Goal: Transaction & Acquisition: Book appointment/travel/reservation

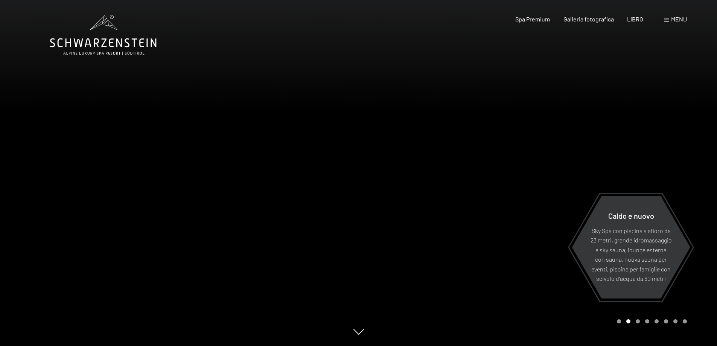
click at [665, 18] on div "menu" at bounding box center [675, 19] width 23 height 8
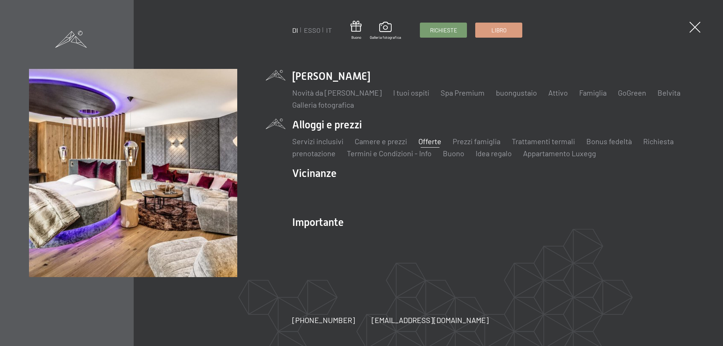
click at [425, 140] on font "Offerte" at bounding box center [429, 141] width 23 height 9
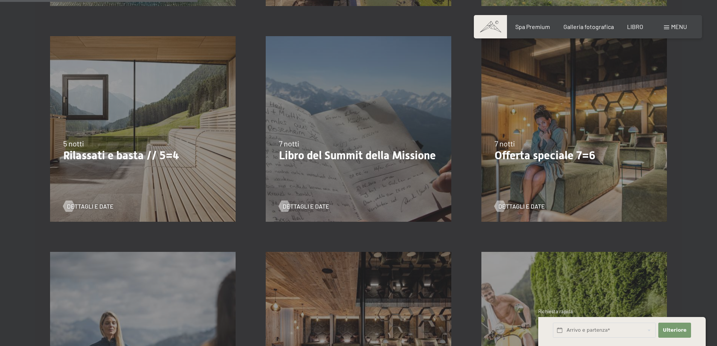
scroll to position [414, 0]
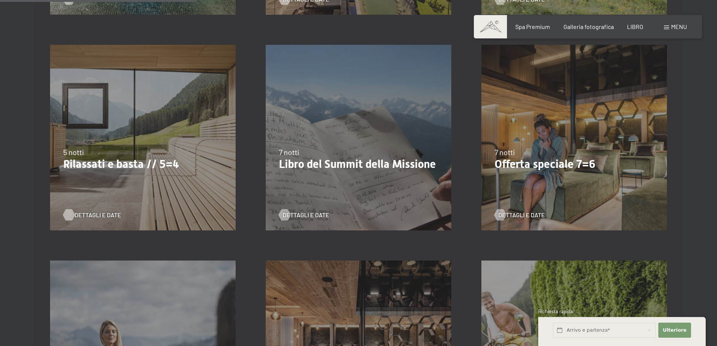
click at [91, 215] on font "Dettagli e date" at bounding box center [98, 214] width 47 height 7
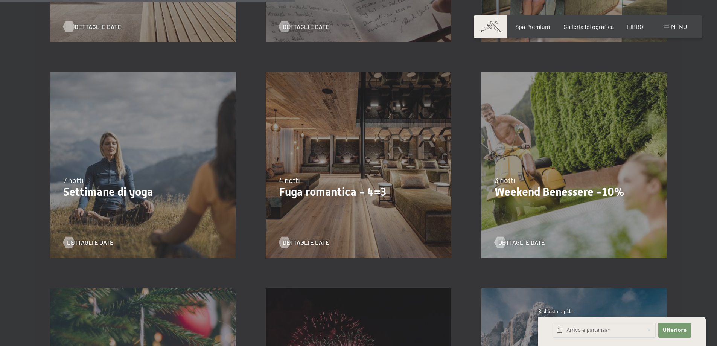
scroll to position [640, 0]
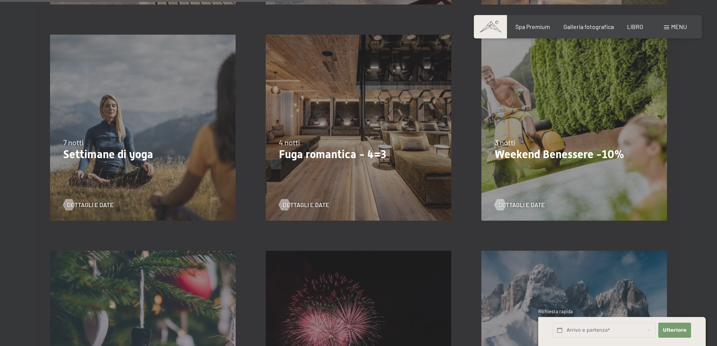
click at [347, 157] on font "Fuga romantica - 4=3" at bounding box center [332, 154] width 107 height 13
click at [315, 201] on font "Dettagli e date" at bounding box center [313, 204] width 47 height 7
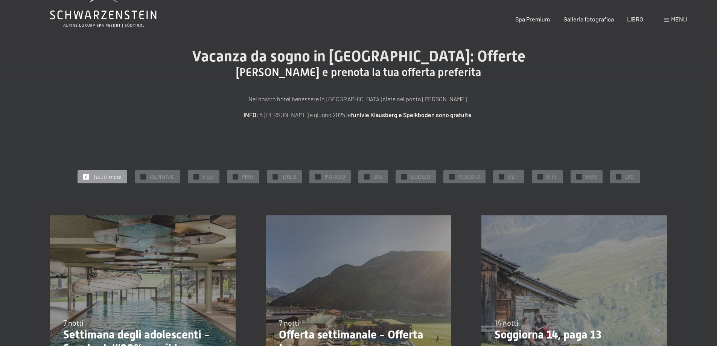
scroll to position [0, 0]
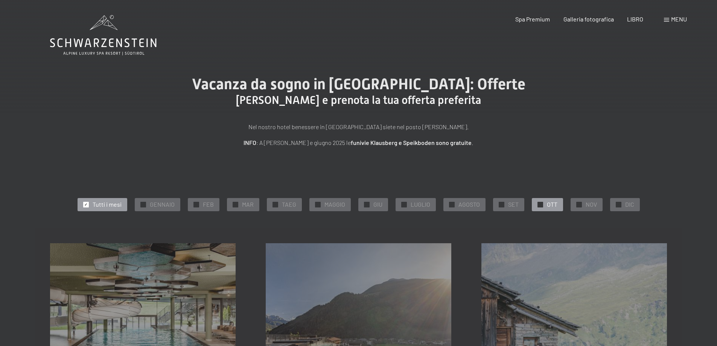
click at [547, 206] on font "OTT" at bounding box center [552, 204] width 11 height 7
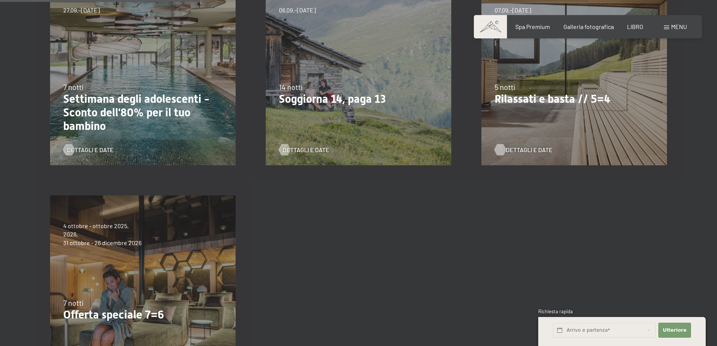
scroll to position [226, 0]
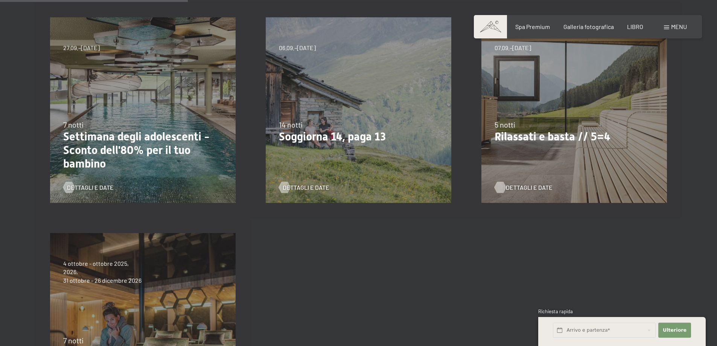
click at [516, 187] on font "Dettagli e date" at bounding box center [529, 187] width 47 height 7
